Goal: Find specific page/section: Find specific page/section

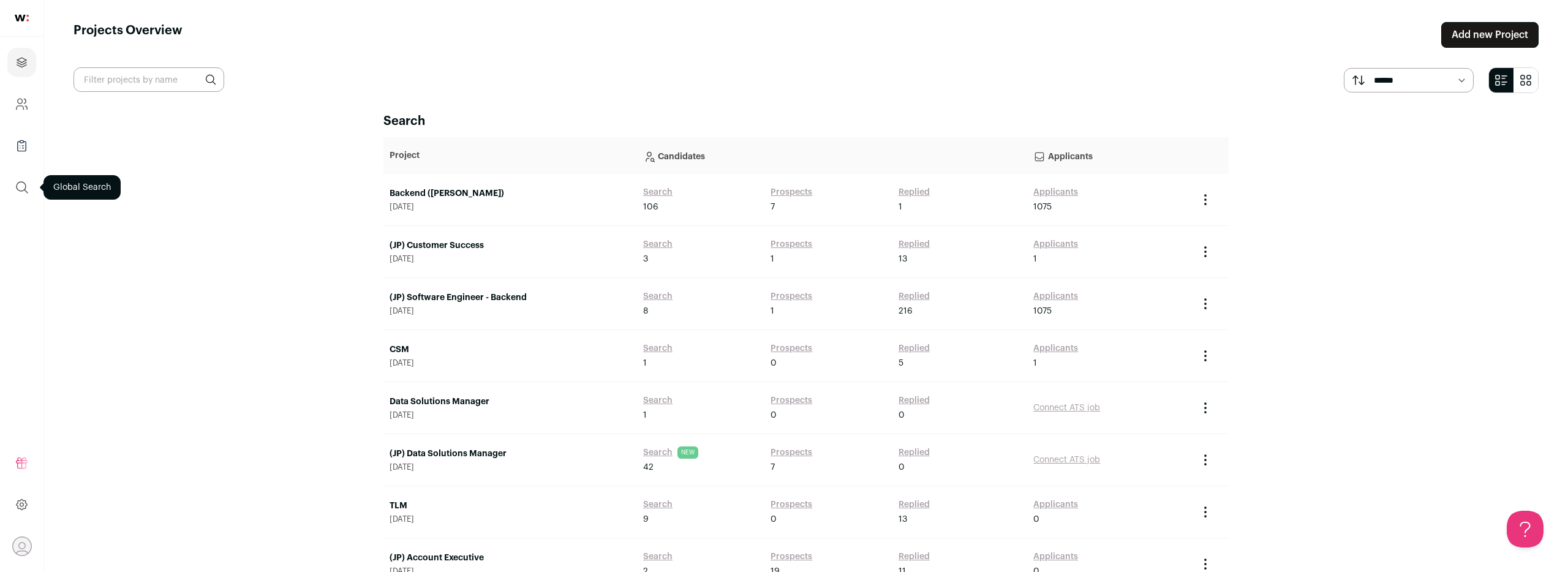
click at [23, 187] on icon "submit" at bounding box center [22, 187] width 14 height 14
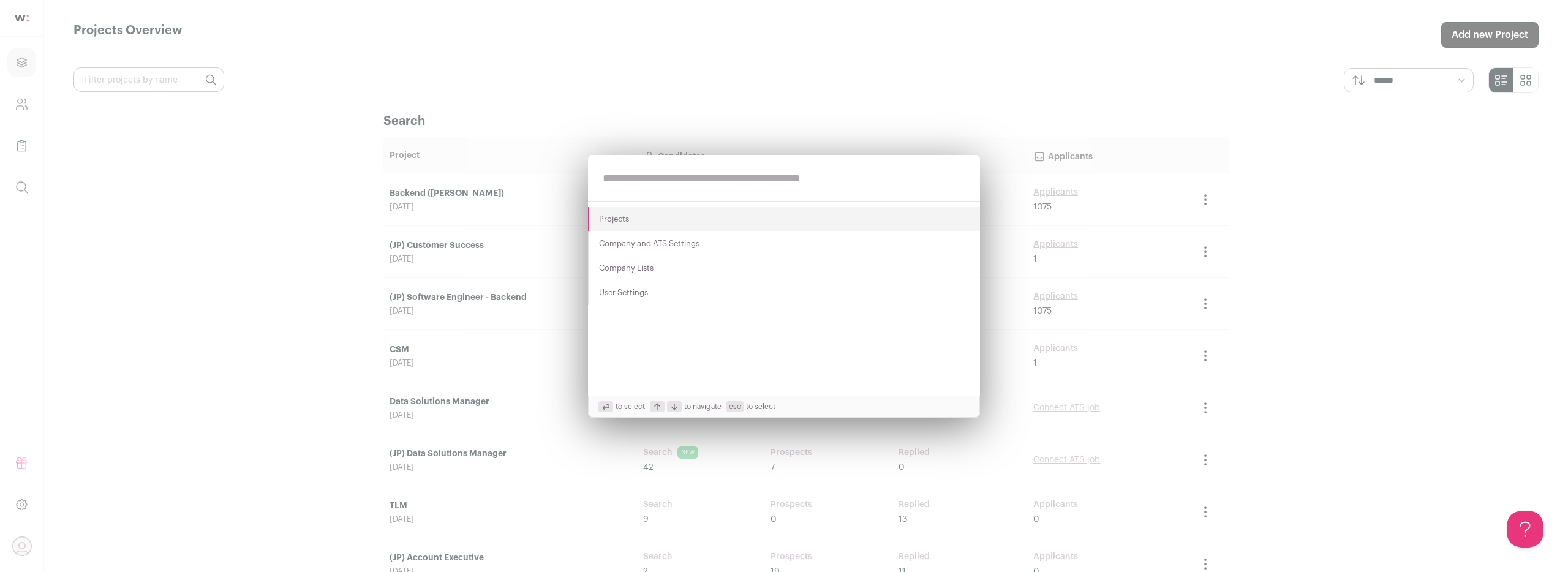
paste input "**********"
type input "**********"
click at [608, 238] on button "Gandhi Jagasia" at bounding box center [784, 234] width 392 height 24
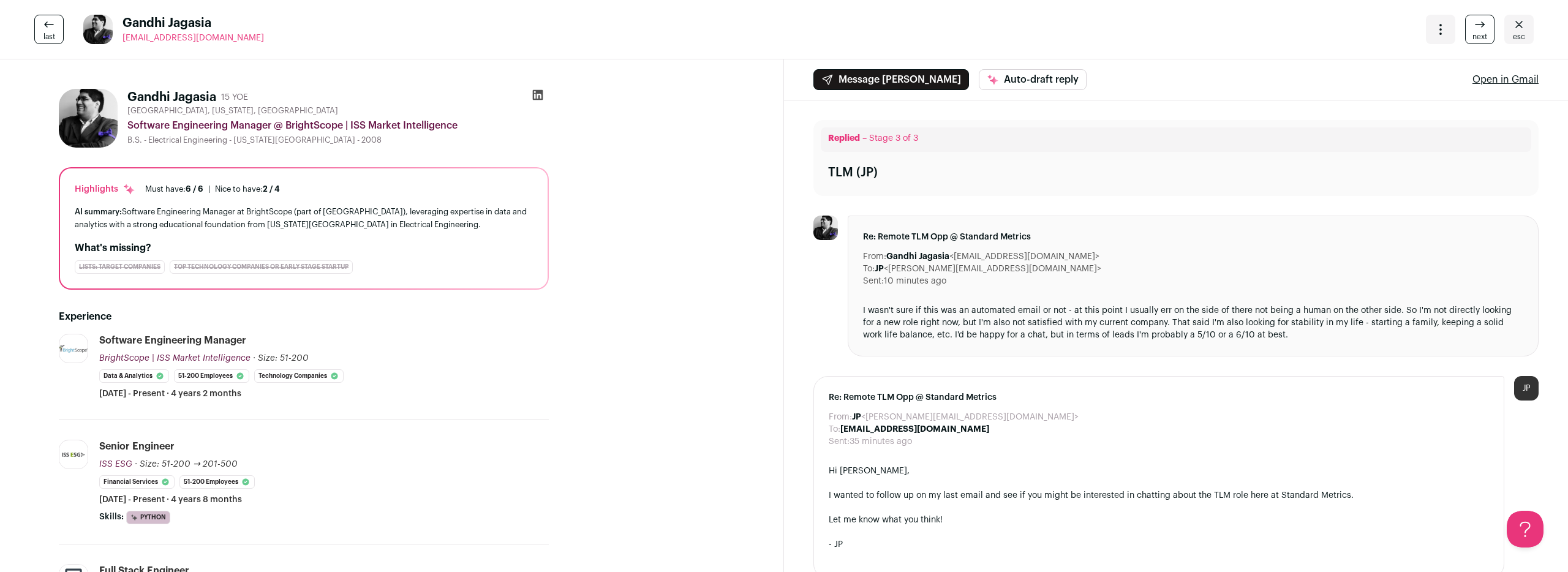
click at [539, 96] on icon at bounding box center [538, 95] width 11 height 11
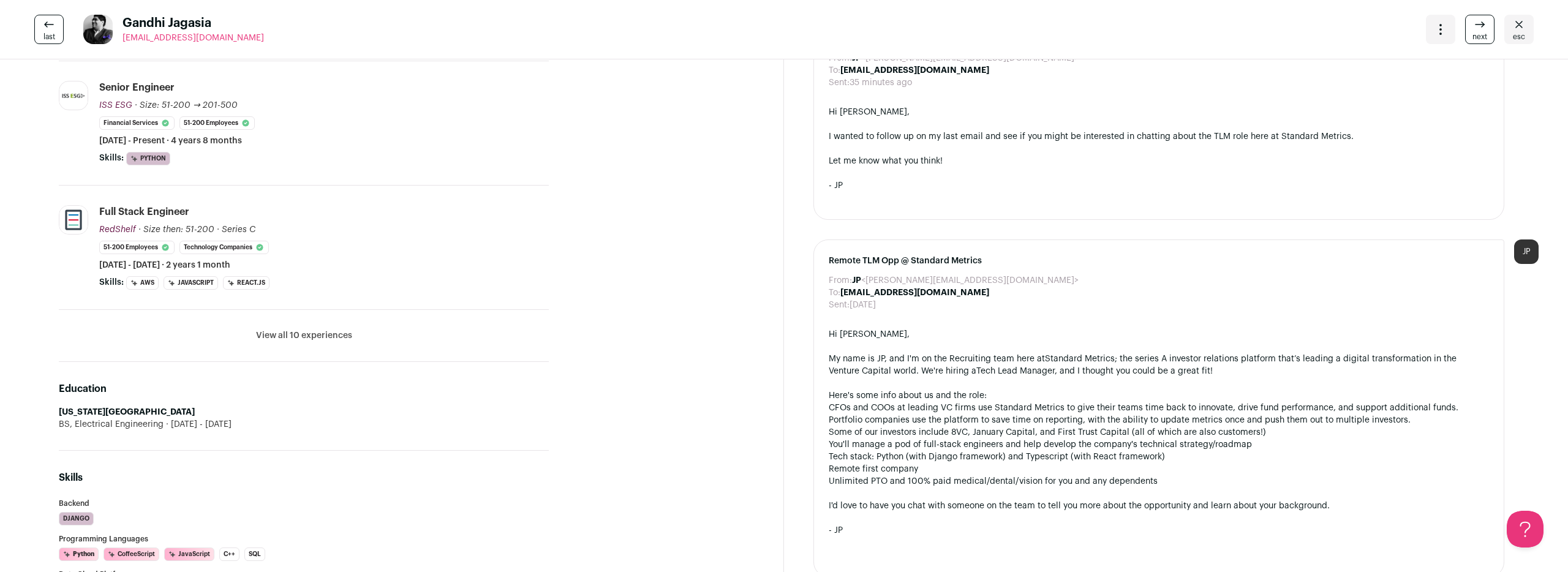
scroll to position [359, 0]
click at [325, 336] on button "View all 10 experiences" at bounding box center [304, 335] width 96 height 12
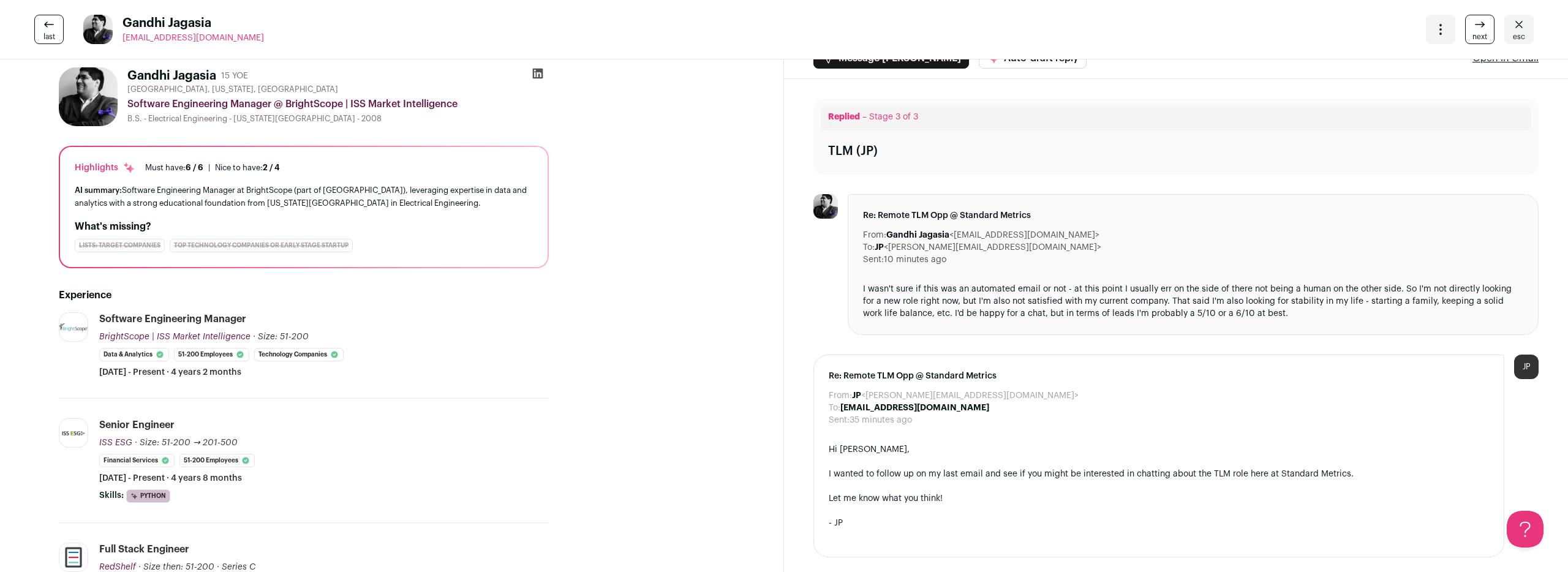
scroll to position [0, 0]
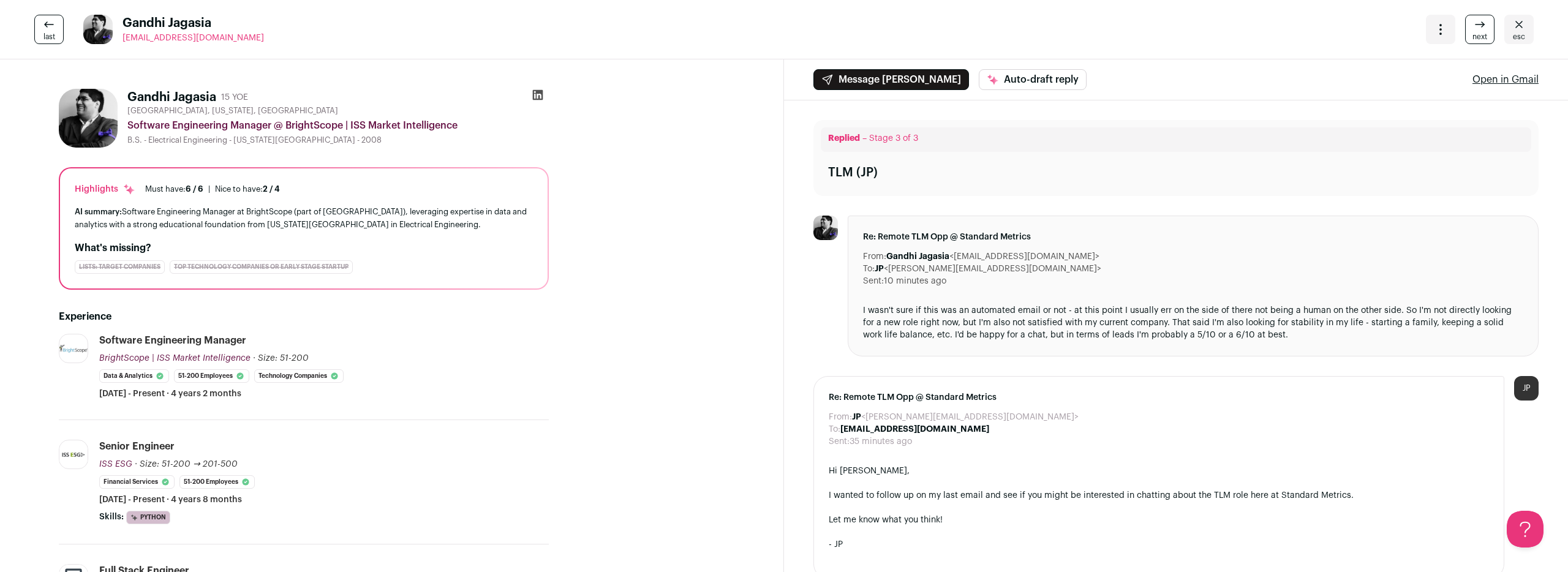
click at [537, 97] on icon at bounding box center [537, 95] width 12 height 12
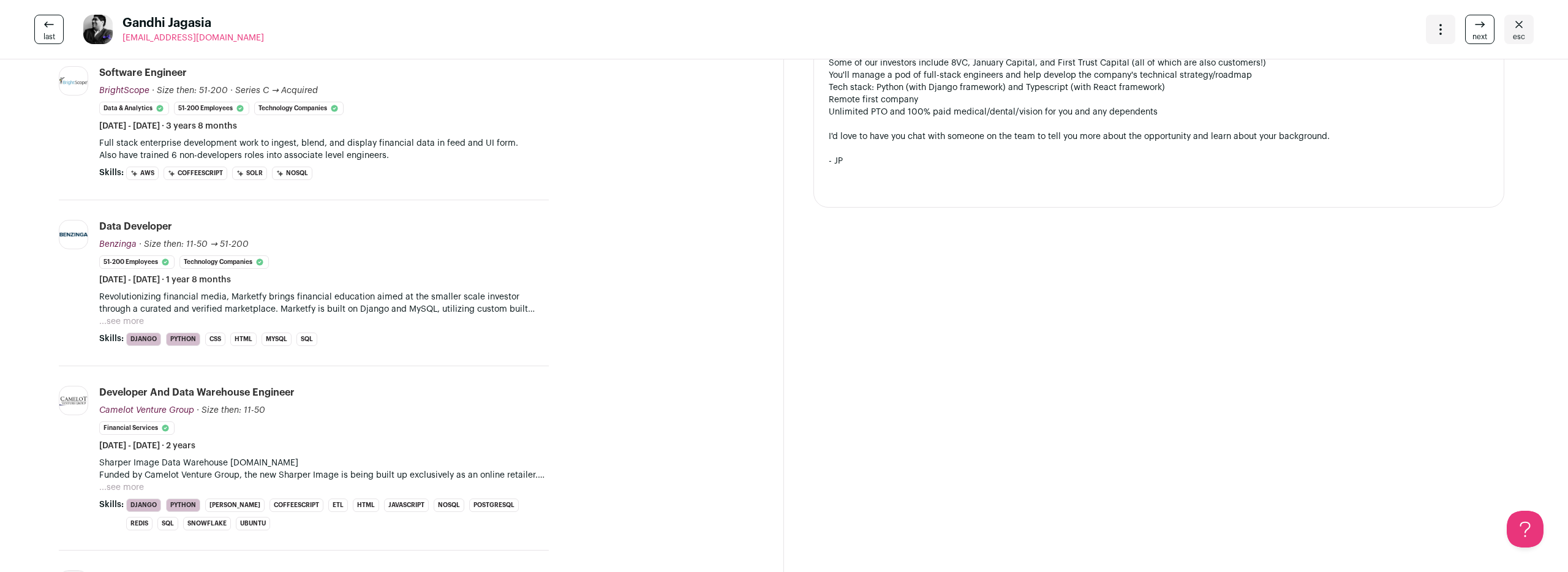
scroll to position [829, 0]
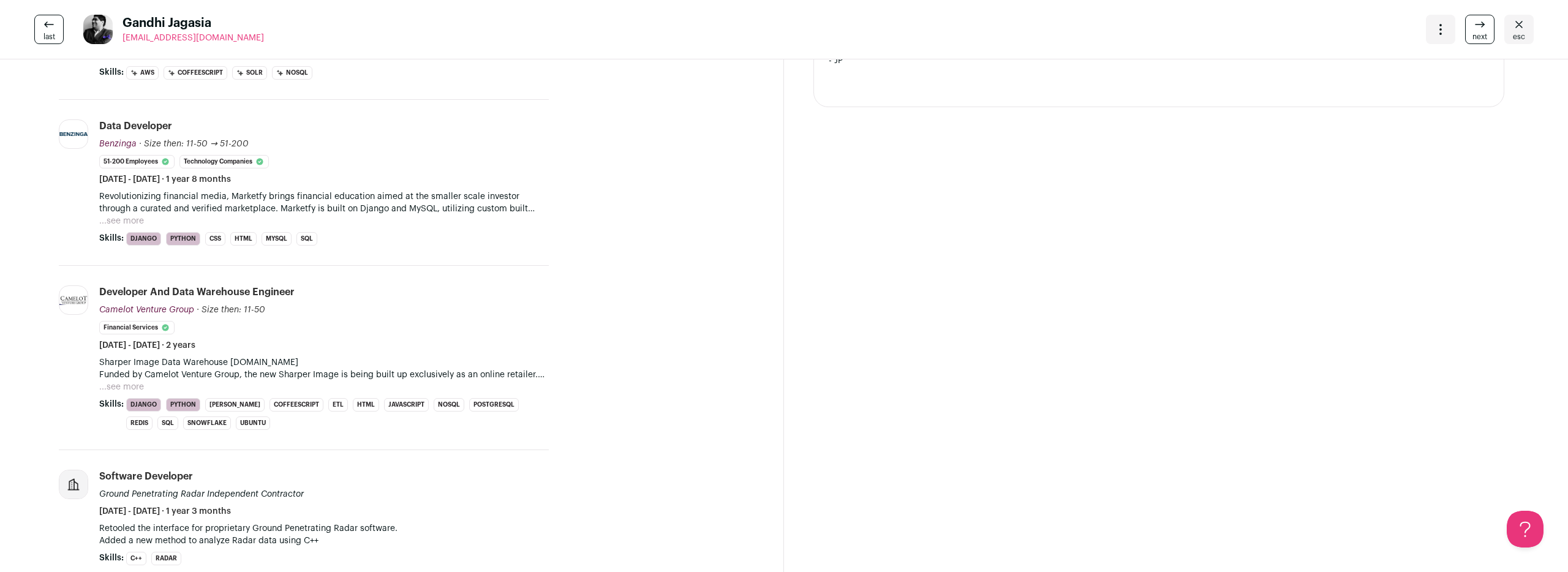
click at [1518, 33] on span "esc" at bounding box center [1519, 36] width 12 height 10
